Goal: Navigation & Orientation: Find specific page/section

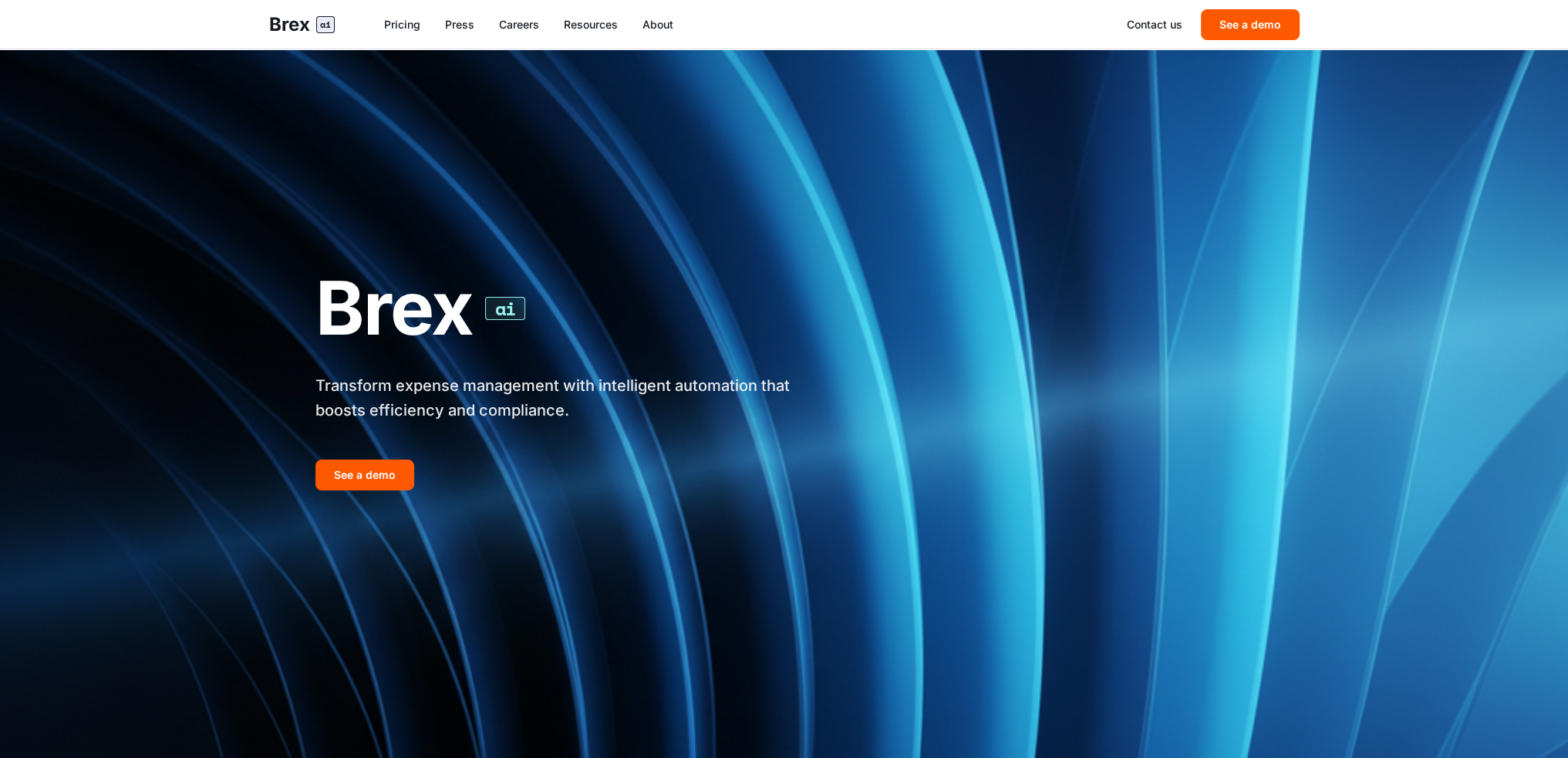
click at [1537, 269] on img at bounding box center [784, 379] width 1568 height 758
click at [410, 25] on link "Pricing" at bounding box center [402, 25] width 36 height 16
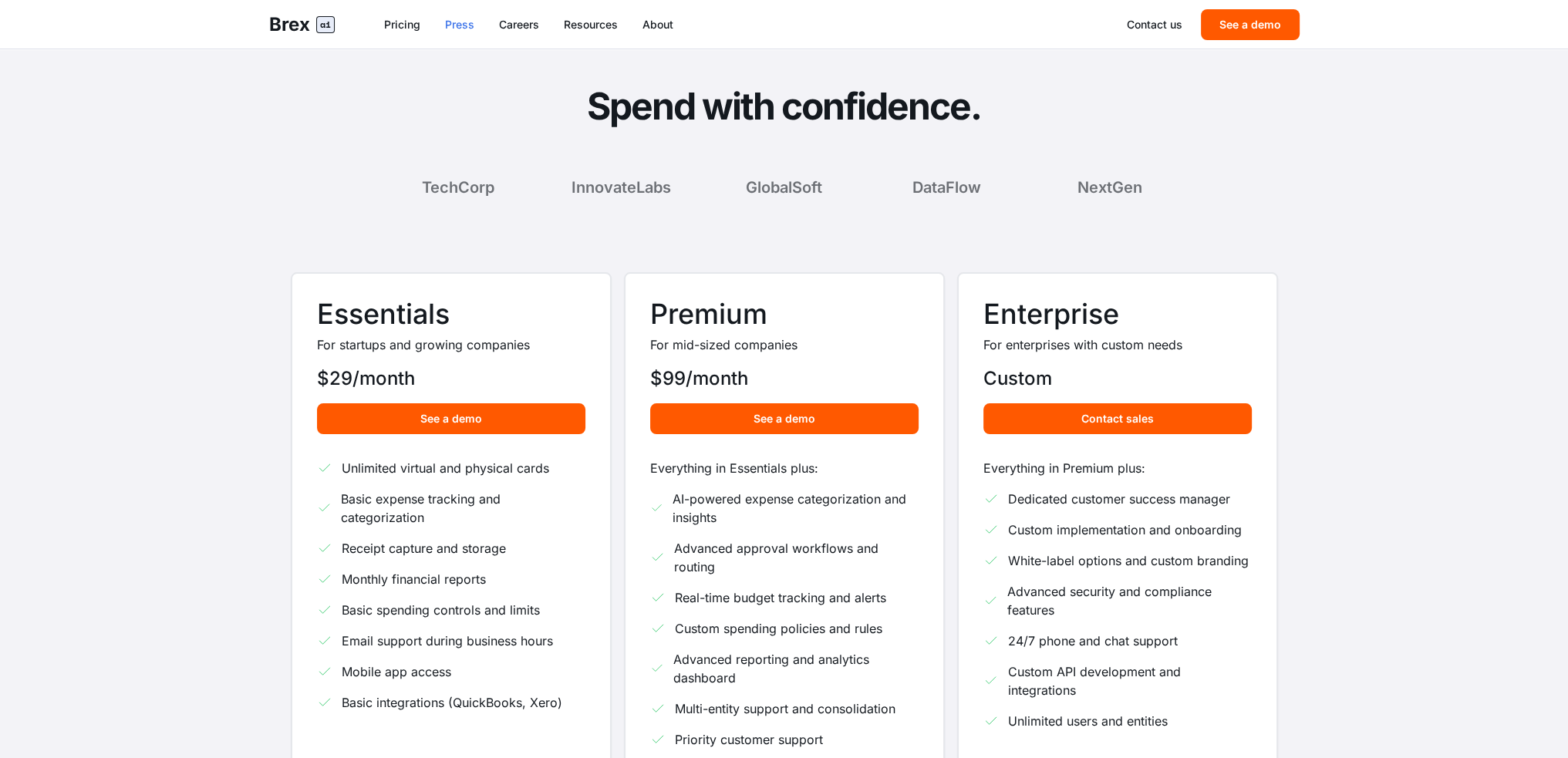
click at [462, 26] on link "Press" at bounding box center [460, 25] width 30 height 16
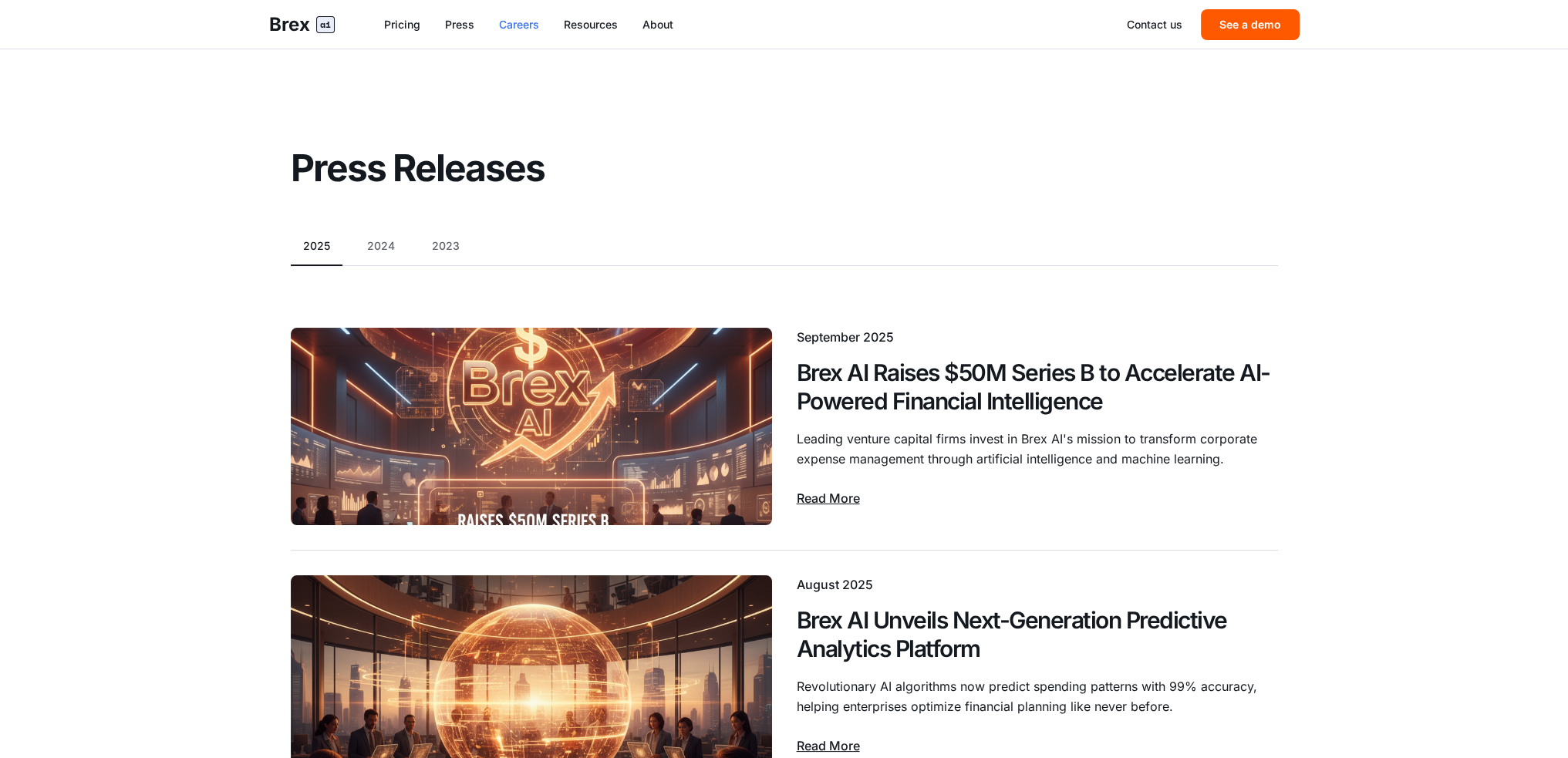
click at [535, 31] on link "Careers" at bounding box center [519, 25] width 40 height 16
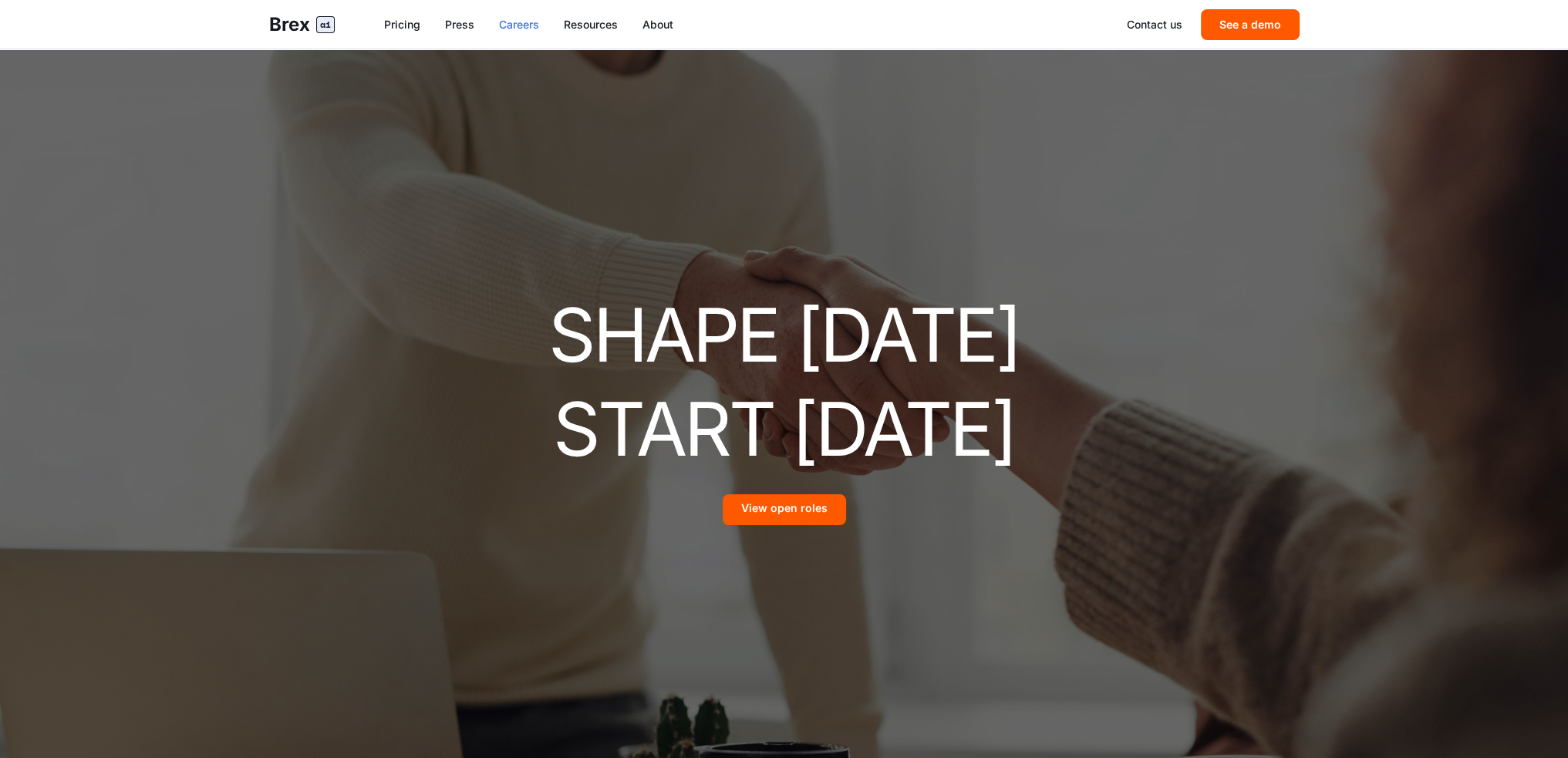
click at [473, 30] on link "Press" at bounding box center [460, 25] width 30 height 16
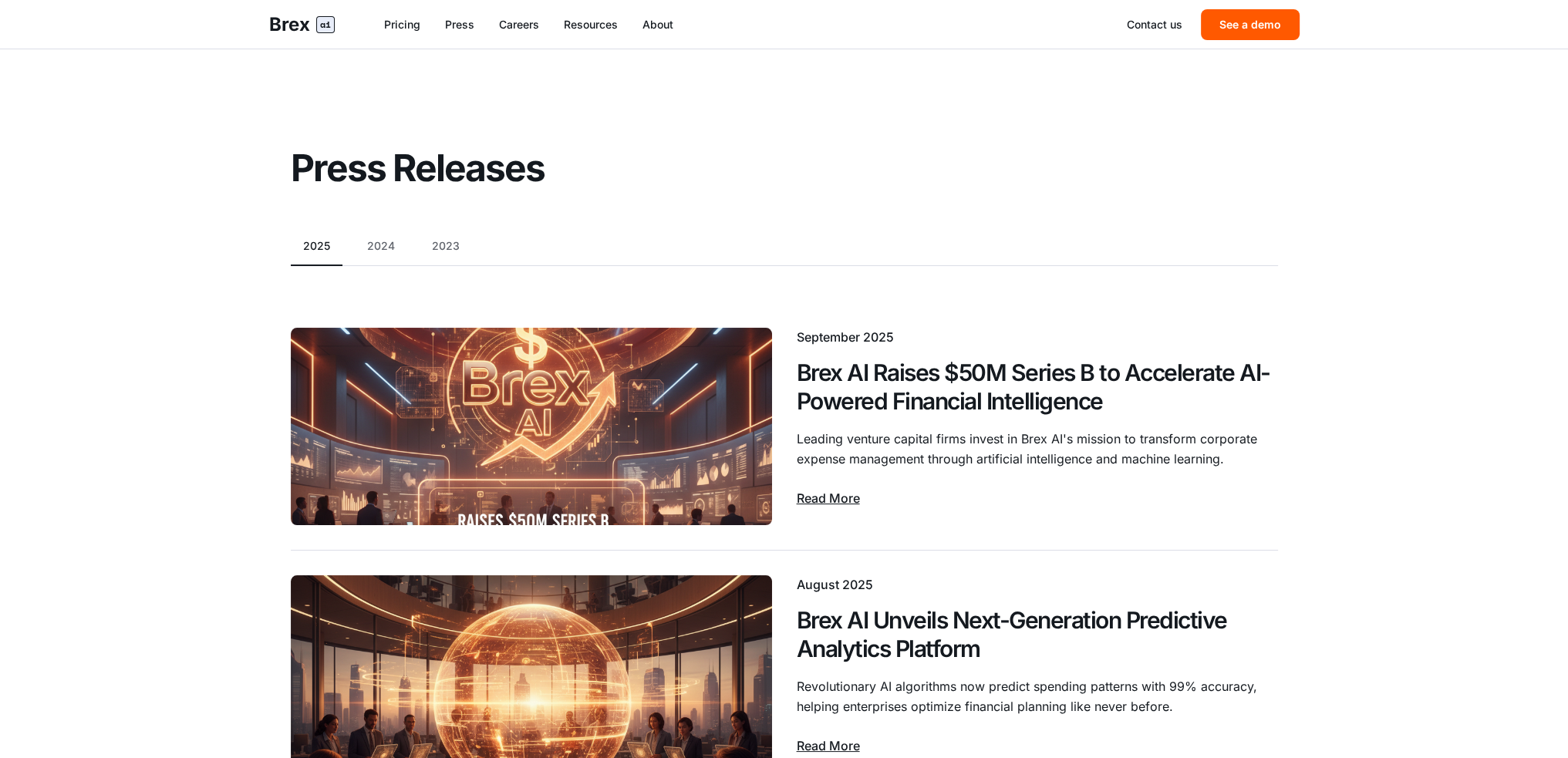
click at [547, 27] on nav "Pricing Press Careers Resources About" at bounding box center [755, 25] width 743 height 16
click at [593, 27] on link "Resources" at bounding box center [590, 25] width 54 height 16
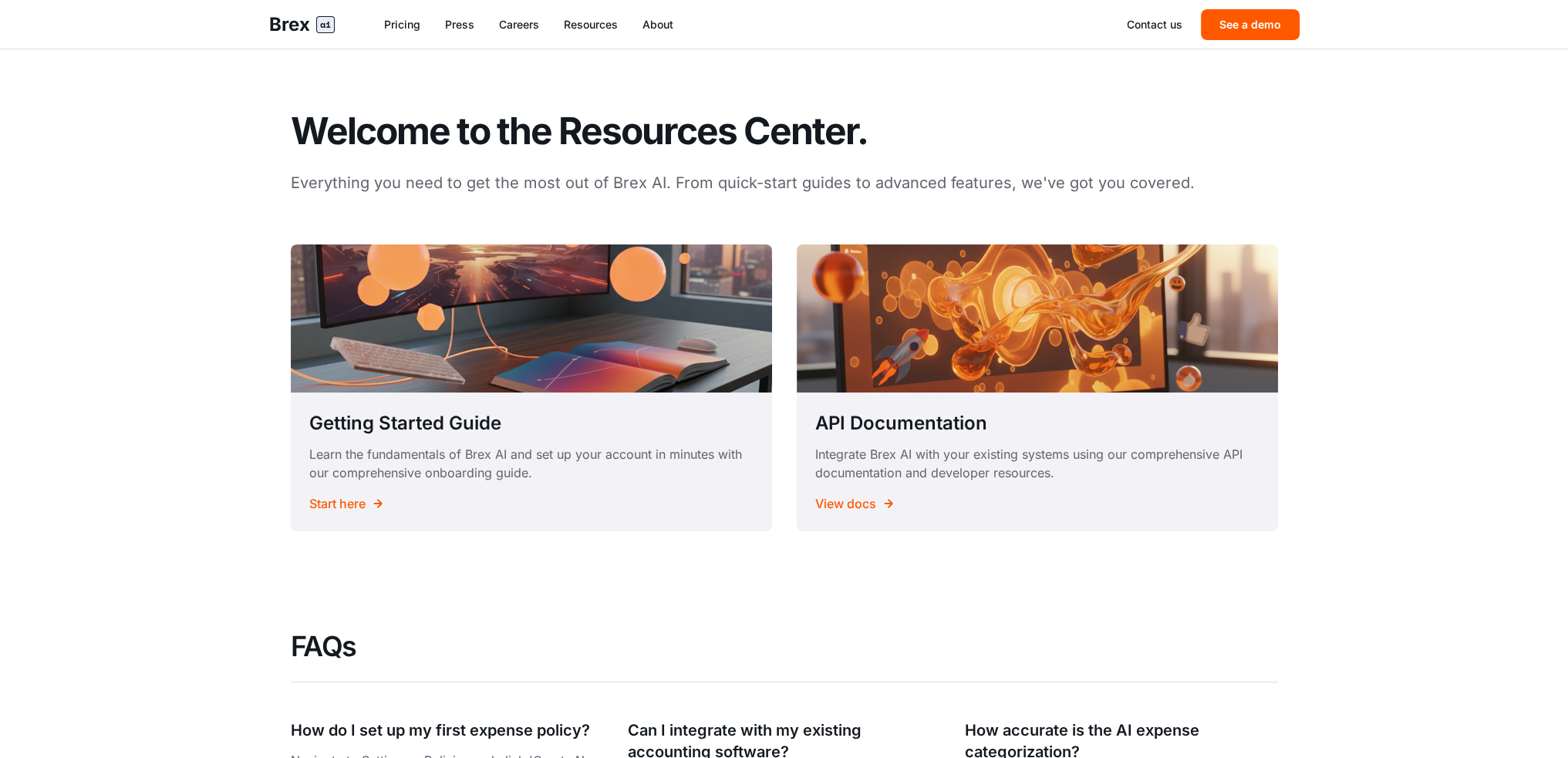
click at [678, 27] on nav "Pricing Press Careers Resources About" at bounding box center [755, 25] width 743 height 16
click at [323, 30] on span "ai" at bounding box center [326, 25] width 18 height 17
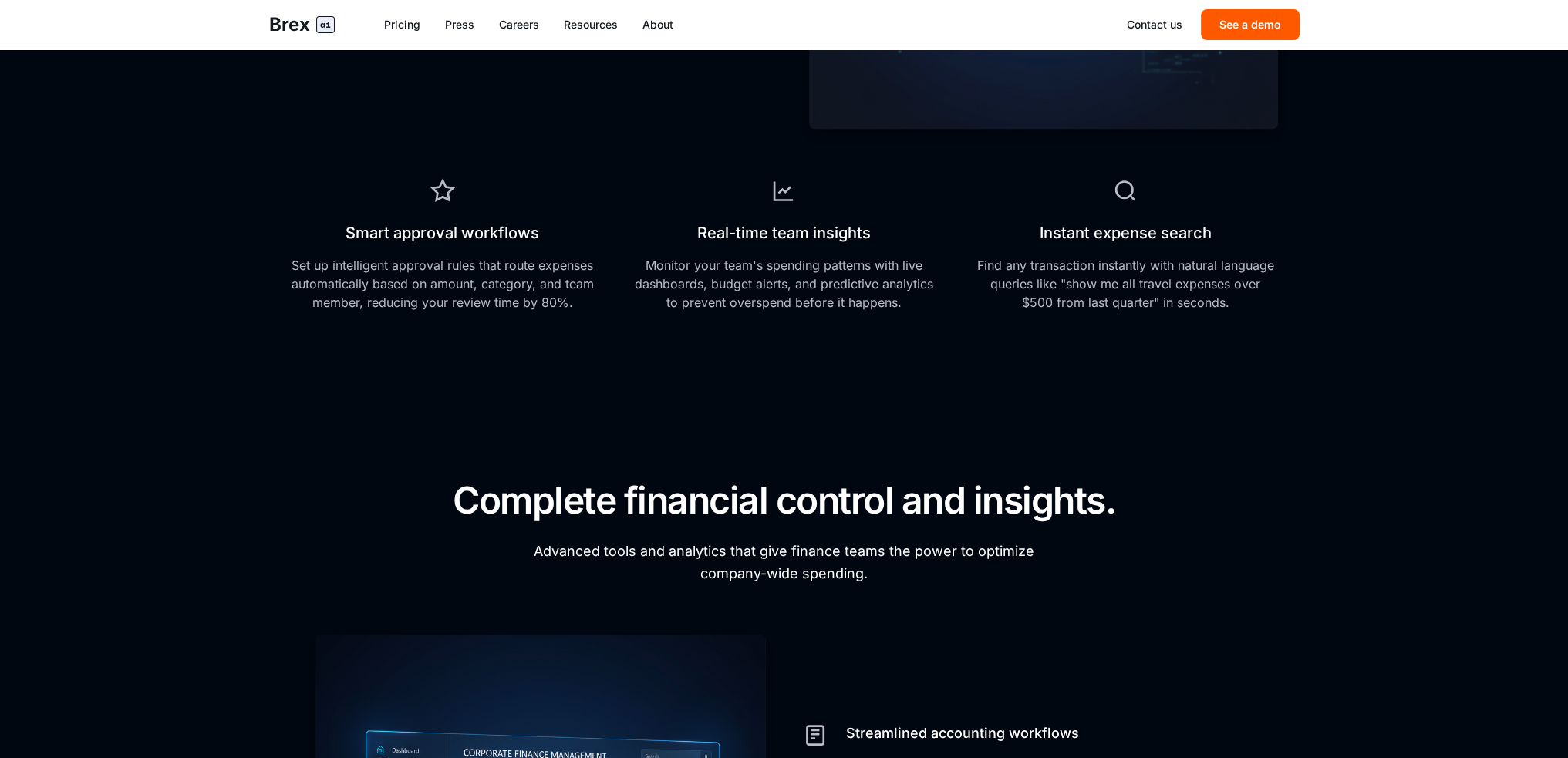
scroll to position [4240, 0]
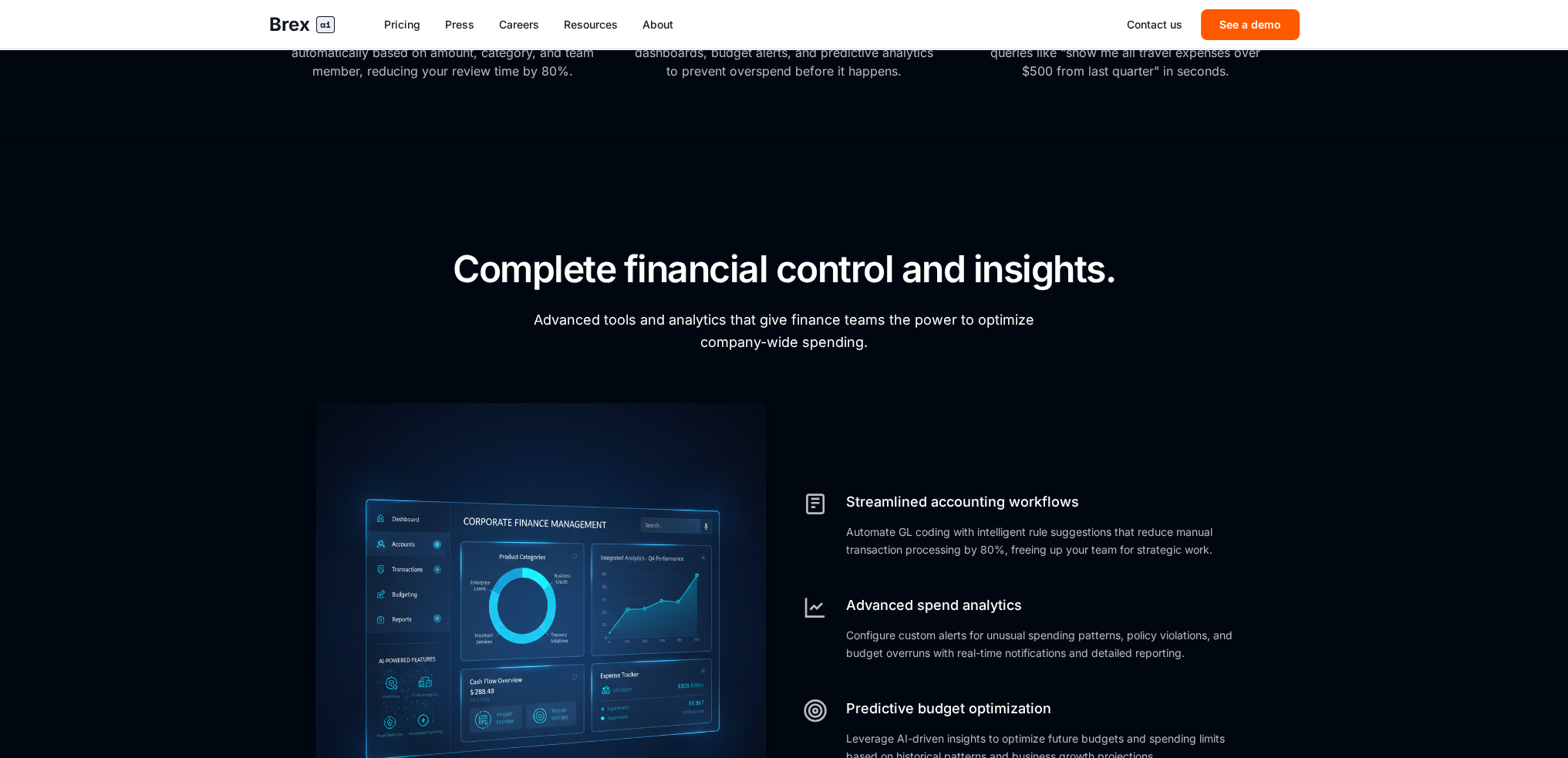
click at [861, 707] on h4 "Predictive budget optimization" at bounding box center [1049, 708] width 407 height 19
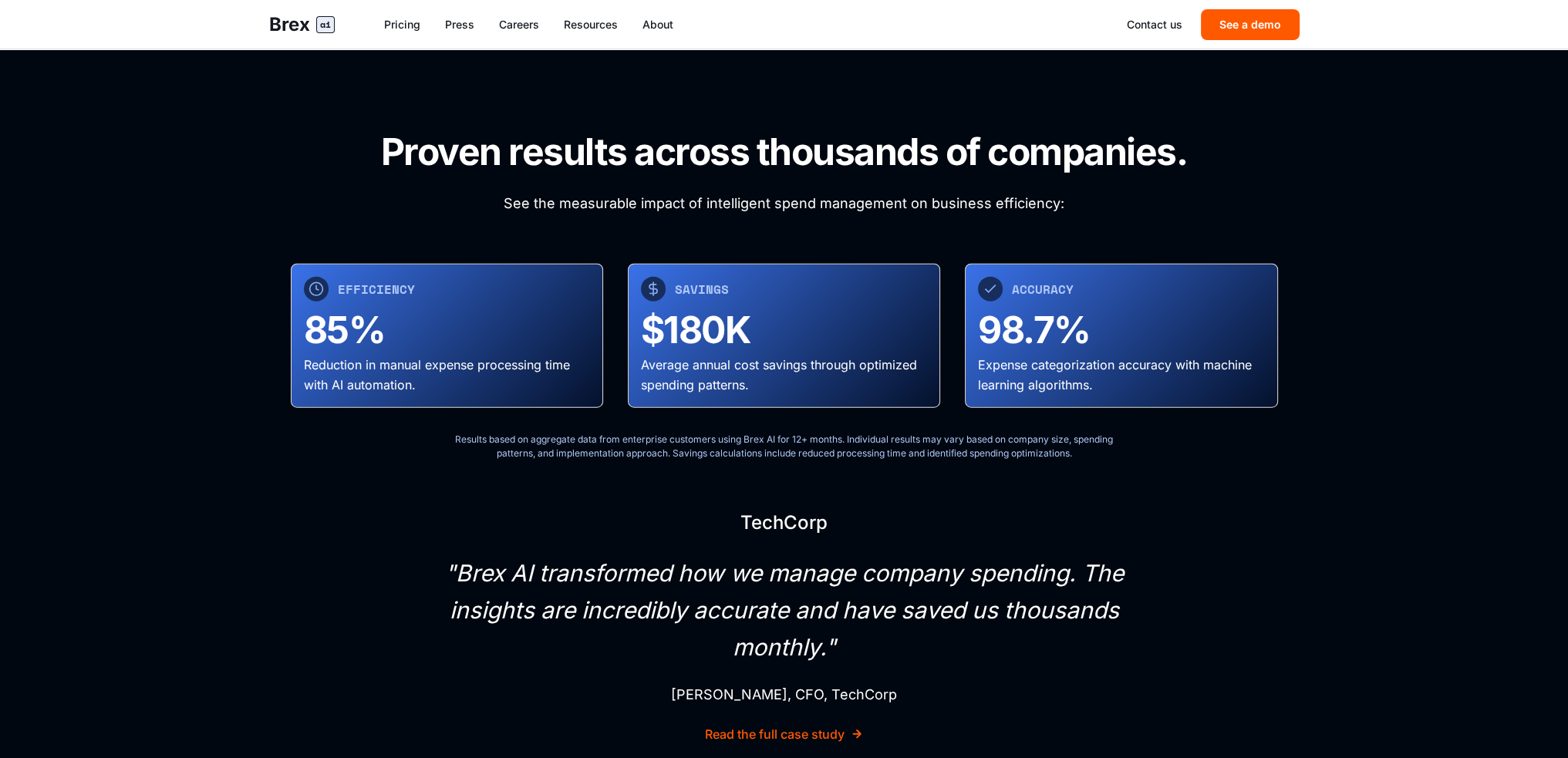
scroll to position [5088, 0]
click at [453, 33] on div "Brex ai Pricing Press Careers Resources About Contact us See a demo" at bounding box center [785, 24] width 1080 height 49
click at [449, 21] on link "Press" at bounding box center [460, 25] width 30 height 16
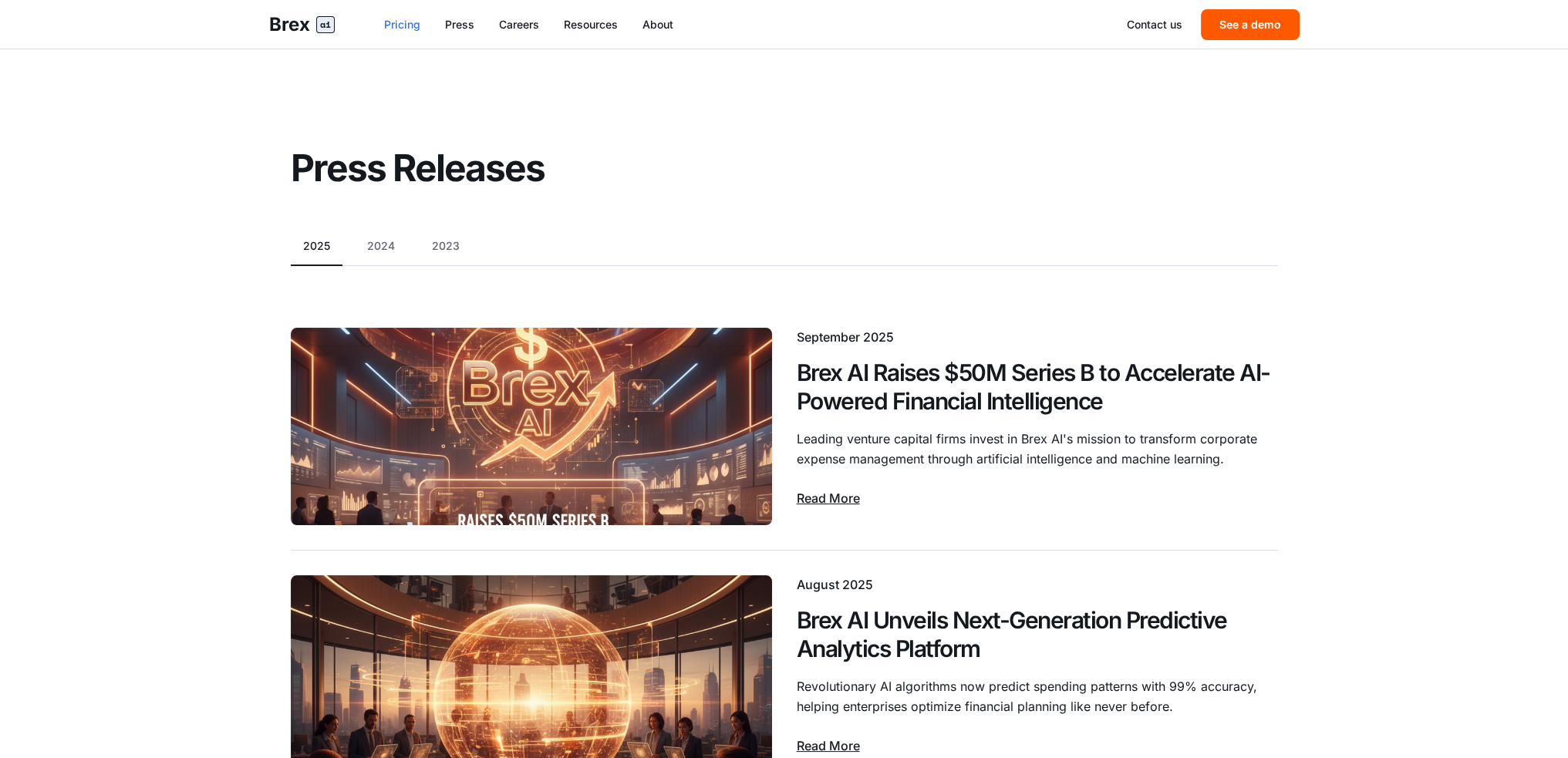
click at [409, 26] on link "Pricing" at bounding box center [402, 25] width 36 height 16
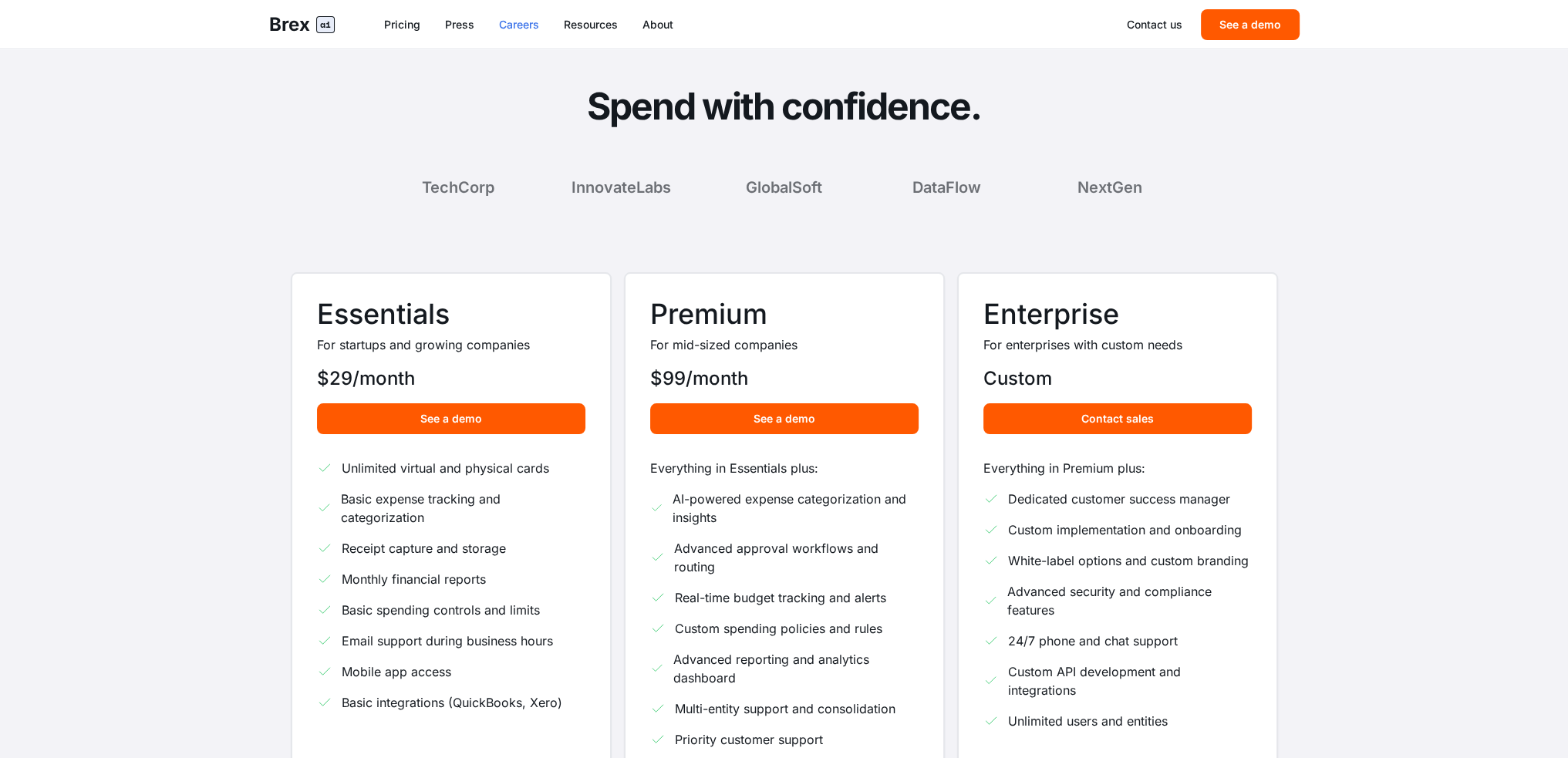
click at [514, 25] on link "Careers" at bounding box center [519, 25] width 40 height 16
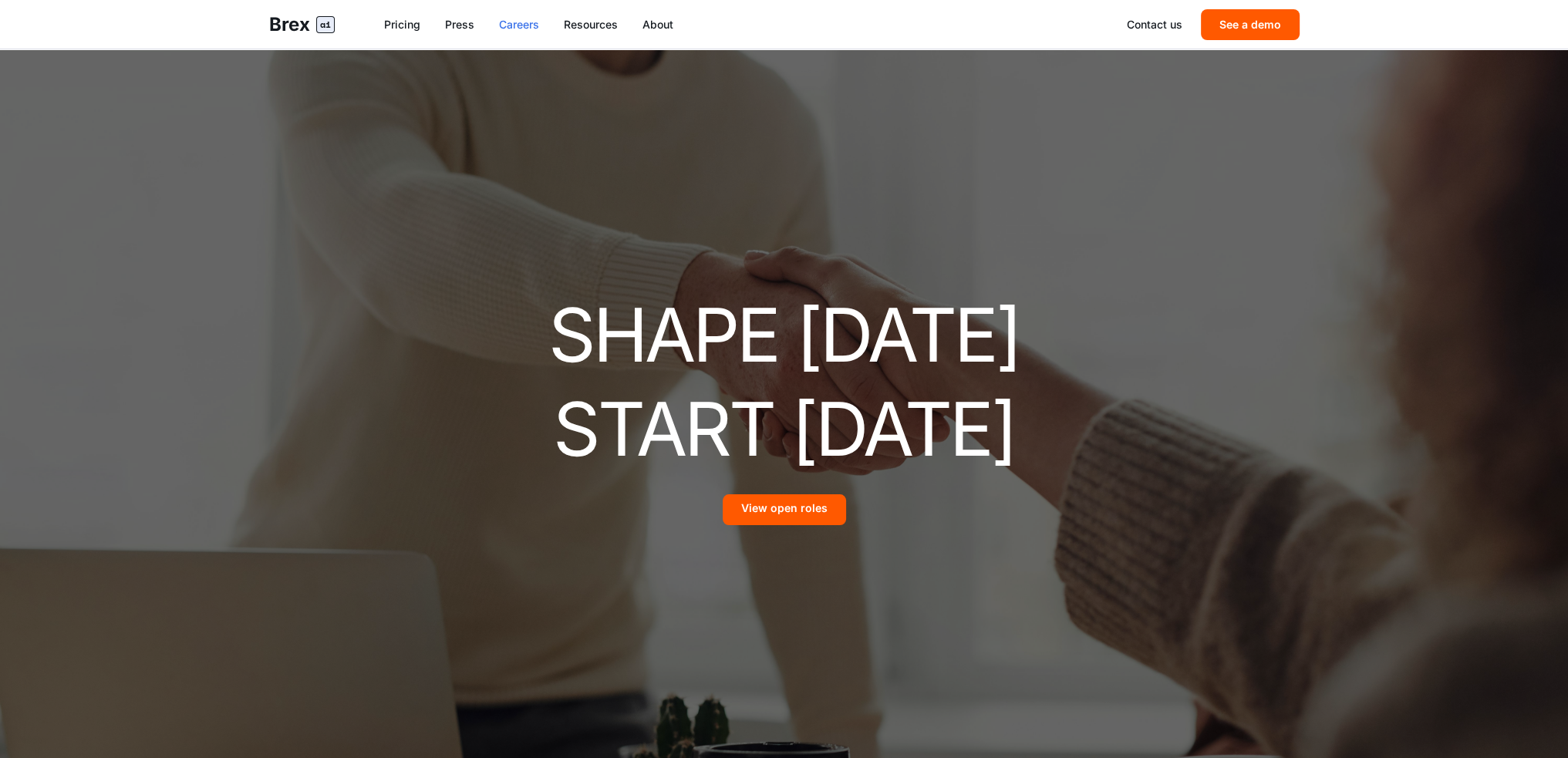
click at [519, 17] on link "Careers" at bounding box center [519, 25] width 40 height 16
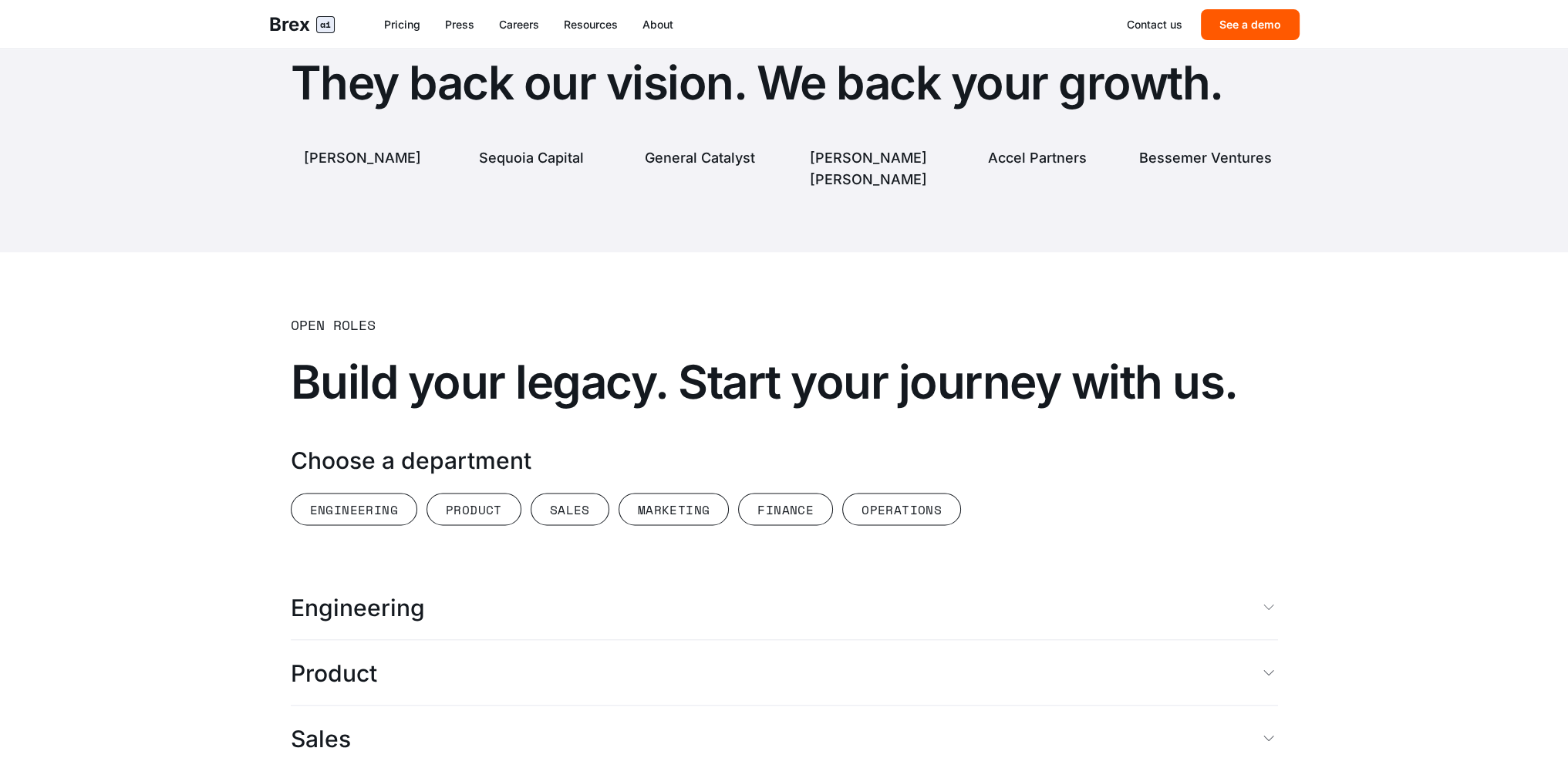
scroll to position [3778, 0]
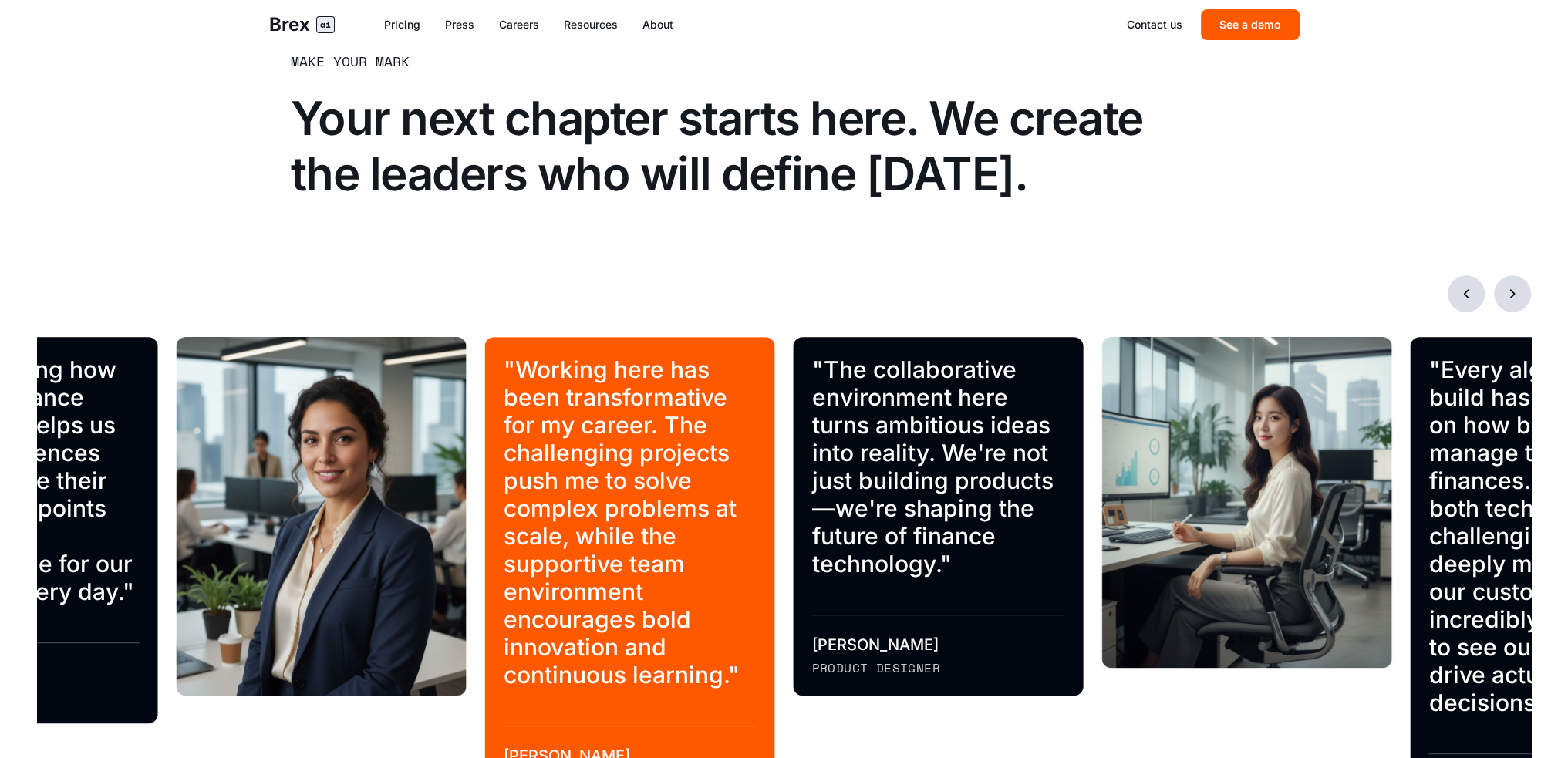
scroll to position [585, 0]
